Goal: Task Accomplishment & Management: Complete application form

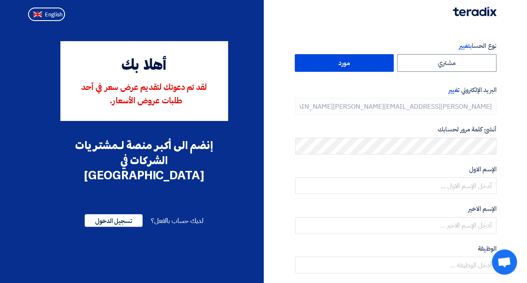
type input "[PHONE_NUMBER]"
click at [384, 175] on div "الإسم الاول" at bounding box center [395, 179] width 201 height 30
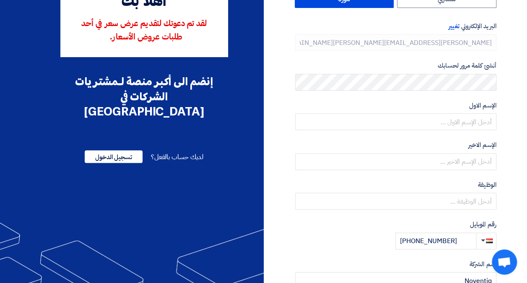
scroll to position [64, 0]
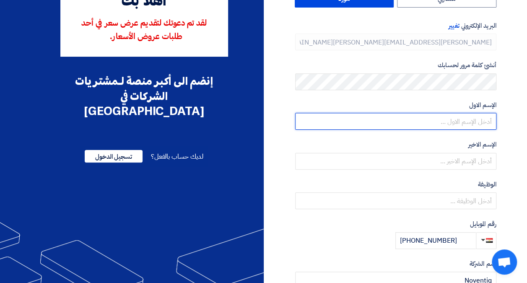
click at [467, 114] on input "text" at bounding box center [395, 121] width 201 height 17
type input "[PERSON_NAME]"
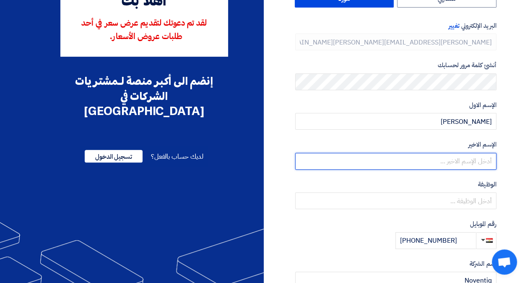
click at [324, 155] on input "text" at bounding box center [395, 161] width 201 height 17
type input "Adel"
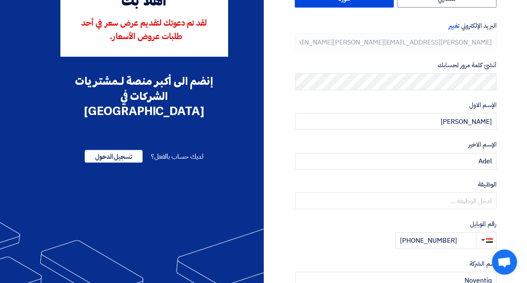
click at [300, 182] on label "[DEMOGRAPHIC_DATA] أختياري" at bounding box center [395, 185] width 201 height 10
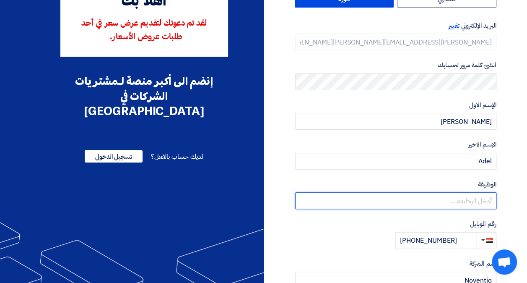
click at [349, 201] on input "text" at bounding box center [395, 200] width 201 height 17
type input "Account Manager"
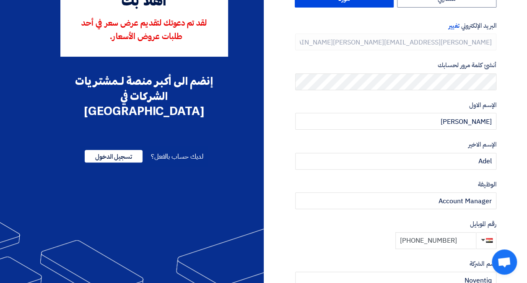
click at [461, 238] on input "[PHONE_NUMBER]" at bounding box center [436, 240] width 81 height 17
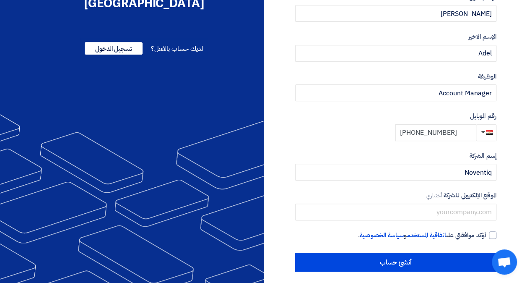
scroll to position [177, 0]
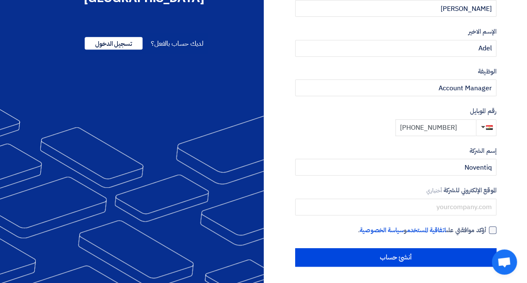
type input "[PHONE_NUMBER]"
click at [492, 229] on div at bounding box center [493, 230] width 8 height 8
click at [487, 229] on input "أؤكد موافقتي على اتفاقية المستخدم و سياسة الخصوصية ." at bounding box center [385, 233] width 201 height 17
checkbox input "true"
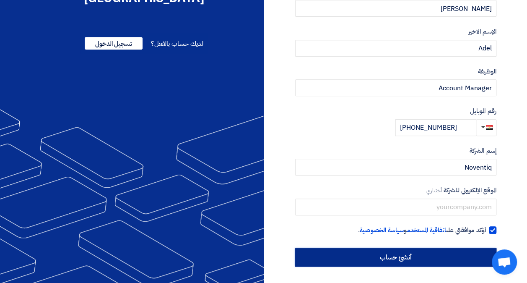
click at [402, 253] on input "أنشئ حساب" at bounding box center [395, 257] width 201 height 18
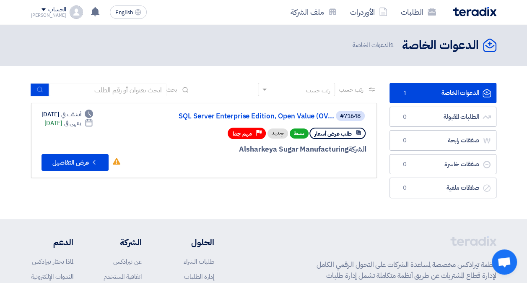
drag, startPoint x: 328, startPoint y: 165, endPoint x: 261, endPoint y: 180, distance: 68.9
click at [261, 180] on div "رتب حسب رتب حسب بحث مجال الطلب مسؤول المشتريات نوع الطلب" at bounding box center [204, 143] width 359 height 120
click at [63, 159] on button "Check details عرض التفاصيل" at bounding box center [75, 162] width 67 height 17
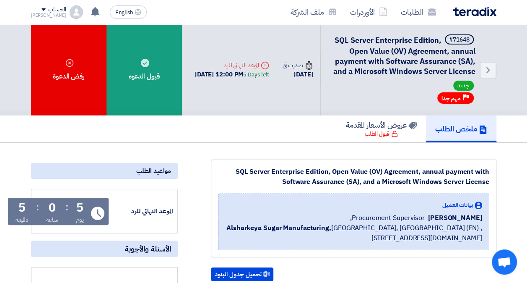
scroll to position [8, 0]
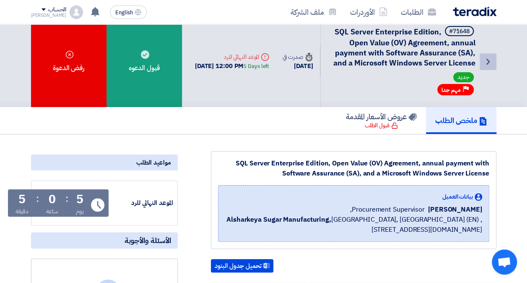
click at [490, 67] on icon "Back" at bounding box center [488, 62] width 10 height 10
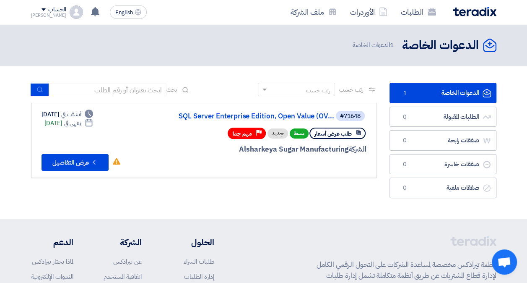
click at [135, 163] on div "#71648 SQL Server Enterprise Edition, Open Value (OV... طلب عرض أسعار نشط جديد …" at bounding box center [204, 140] width 325 height 61
click at [79, 162] on button "Check details عرض التفاصيل" at bounding box center [75, 162] width 67 height 17
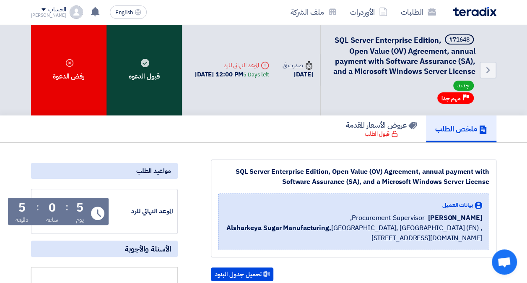
click at [121, 84] on div "قبول الدعوه" at bounding box center [145, 69] width 76 height 91
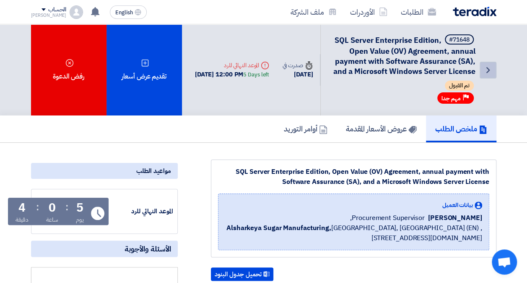
click at [483, 75] on icon "Back" at bounding box center [488, 70] width 10 height 10
click at [489, 78] on link "Back" at bounding box center [488, 70] width 17 height 17
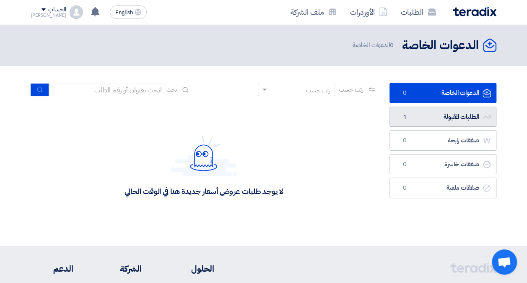
click at [447, 110] on link "الطلبات المقبولة الطلبات المقبولة 1" at bounding box center [443, 117] width 107 height 21
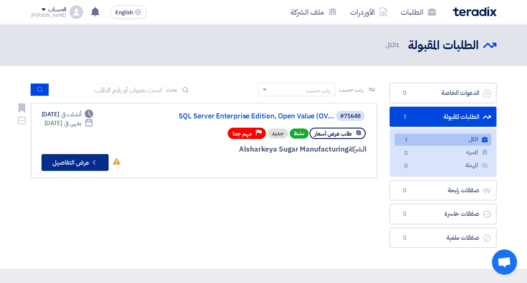
click at [63, 159] on button "Check details عرض التفاصيل" at bounding box center [75, 162] width 67 height 17
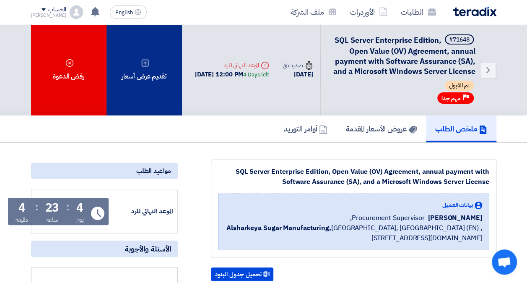
click at [153, 82] on div "تقديم عرض أسعار" at bounding box center [145, 69] width 76 height 91
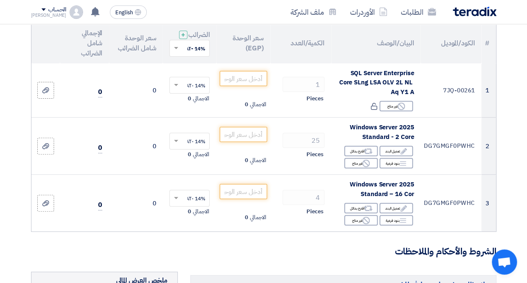
scroll to position [96, 0]
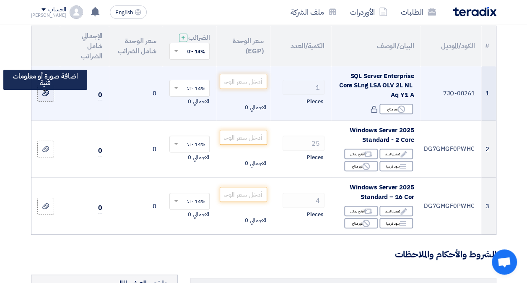
click at [44, 97] on icon at bounding box center [45, 93] width 7 height 7
click at [0, 0] on input "file" at bounding box center [0, 0] width 0 height 0
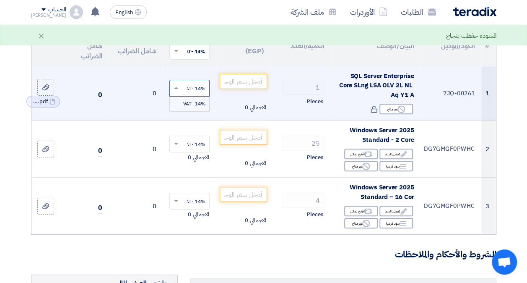
click at [183, 94] on input "text" at bounding box center [194, 89] width 23 height 14
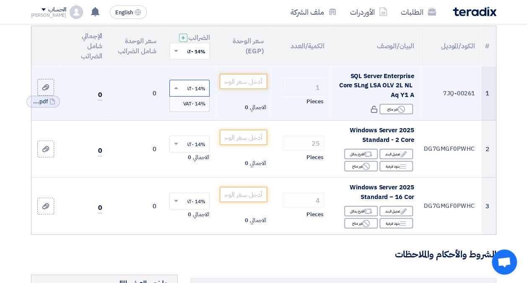
click at [178, 92] on span at bounding box center [175, 88] width 10 height 8
click at [189, 94] on input "text" at bounding box center [194, 89] width 23 height 14
click at [150, 101] on td "0" at bounding box center [136, 93] width 54 height 54
click at [155, 96] on td "0" at bounding box center [136, 93] width 54 height 54
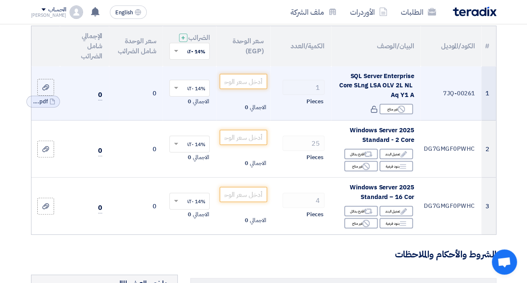
click at [155, 96] on td "0" at bounding box center [136, 93] width 54 height 54
drag, startPoint x: 155, startPoint y: 96, endPoint x: 241, endPoint y: 90, distance: 86.2
click at [241, 89] on input "number" at bounding box center [243, 81] width 47 height 15
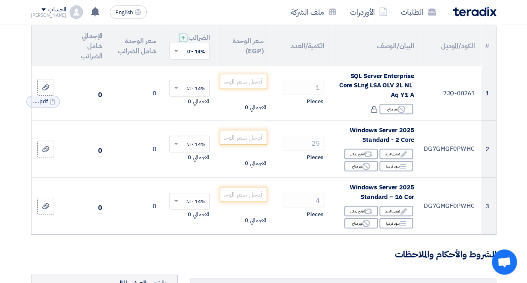
click at [258, 53] on th "سعر الوحدة (EGP)" at bounding box center [244, 46] width 54 height 40
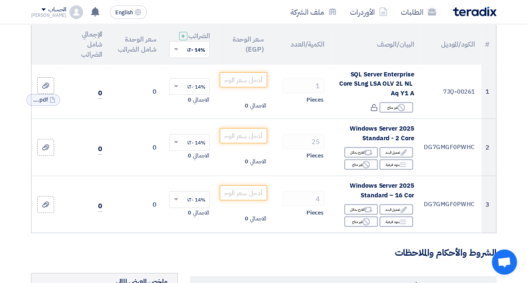
scroll to position [0, 0]
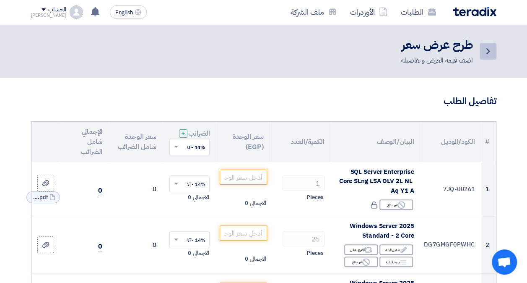
click at [486, 53] on icon "Back" at bounding box center [488, 51] width 10 height 10
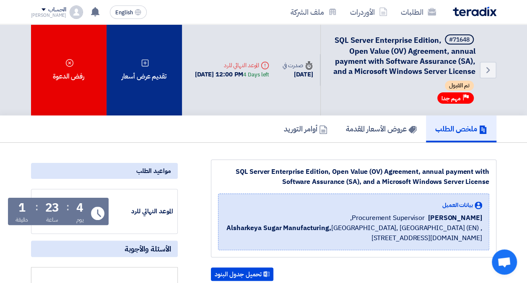
click at [164, 72] on div "تقديم عرض أسعار" at bounding box center [145, 69] width 76 height 91
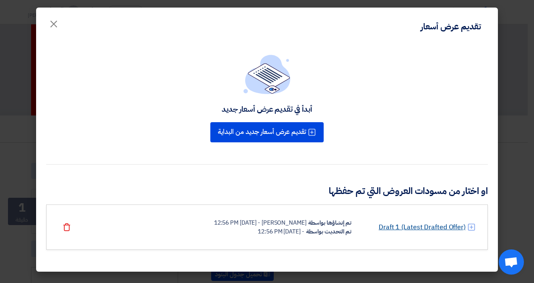
click at [435, 225] on link "Draft 1 (Latest Drafted Offer)" at bounding box center [422, 227] width 87 height 10
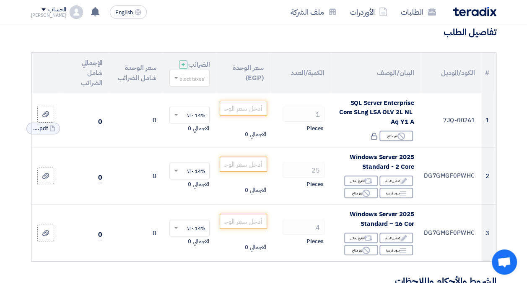
scroll to position [72, 0]
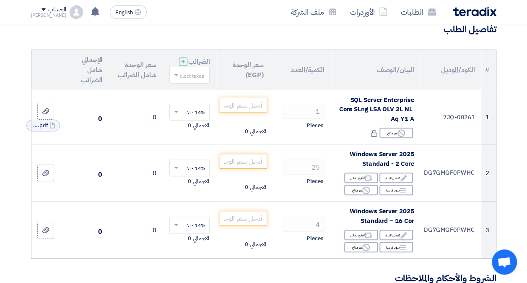
click at [244, 78] on th "سعر الوحدة (EGP)" at bounding box center [244, 70] width 54 height 40
